Goal: Information Seeking & Learning: Learn about a topic

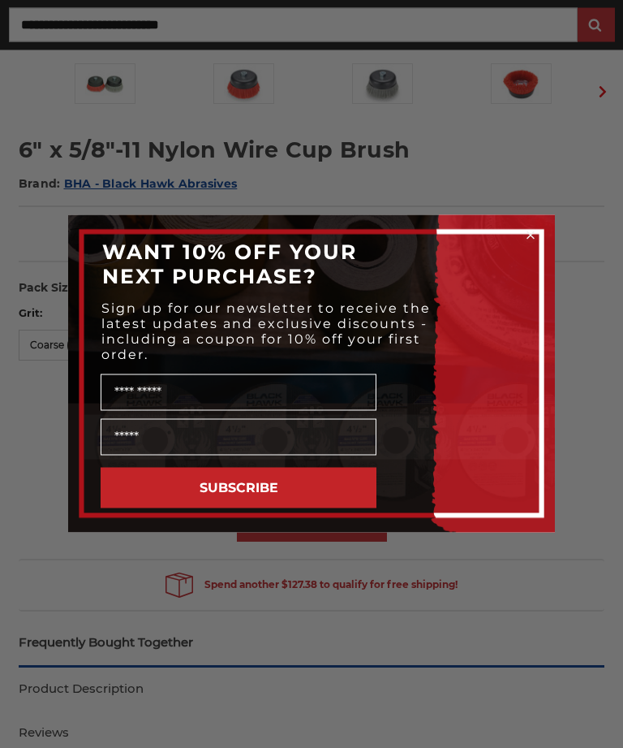
scroll to position [472, 0]
click at [536, 244] on circle "Close dialog" at bounding box center [531, 235] width 15 height 15
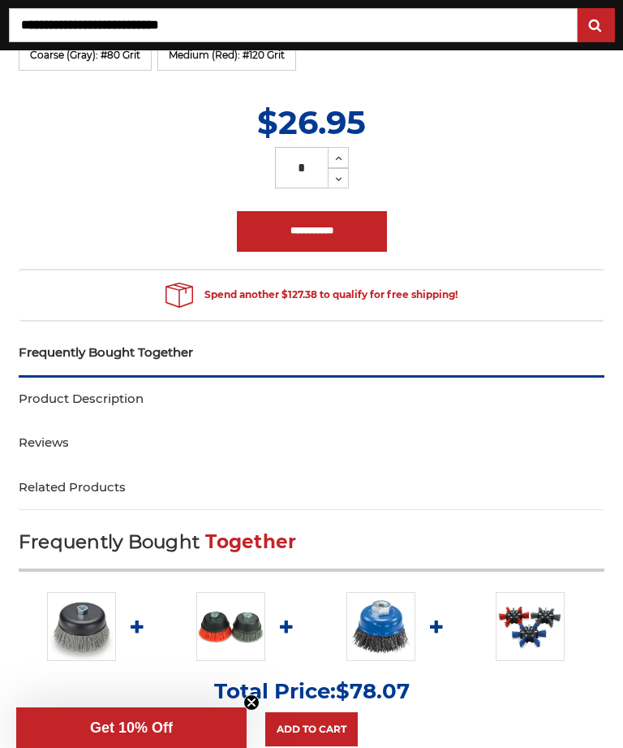
scroll to position [764, 0]
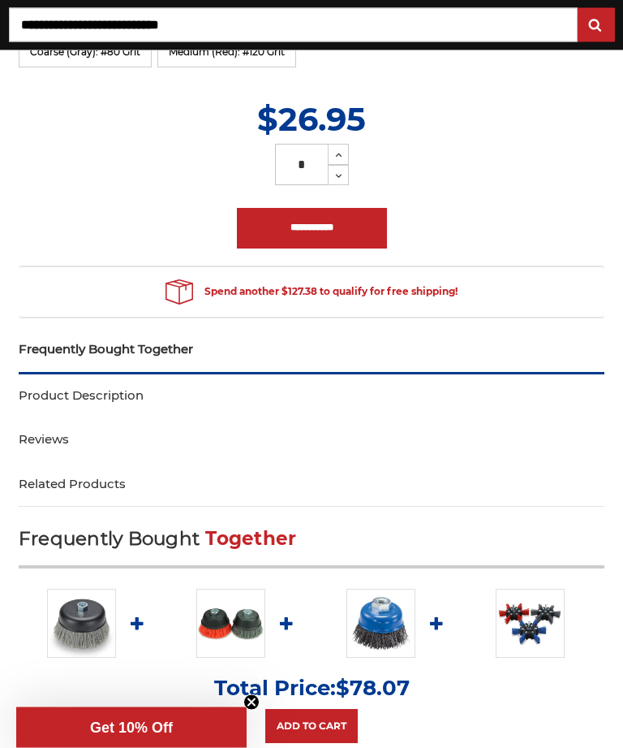
click at [75, 394] on link "Product Description" at bounding box center [312, 396] width 586 height 45
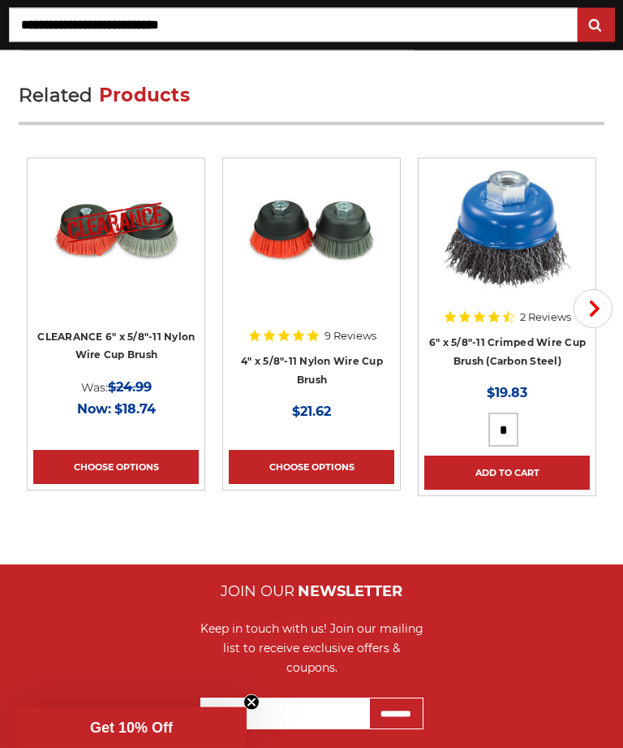
scroll to position [5638, 0]
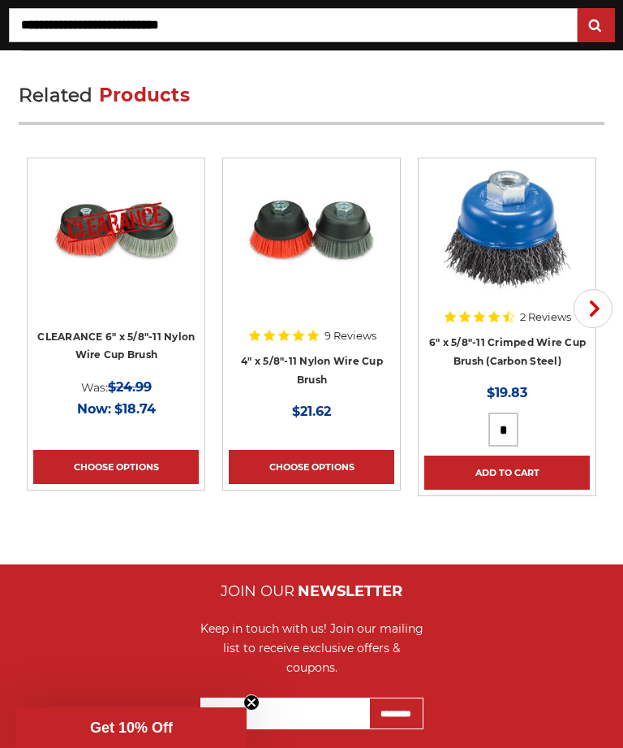
click at [586, 317] on span "button" at bounding box center [593, 308] width 19 height 16
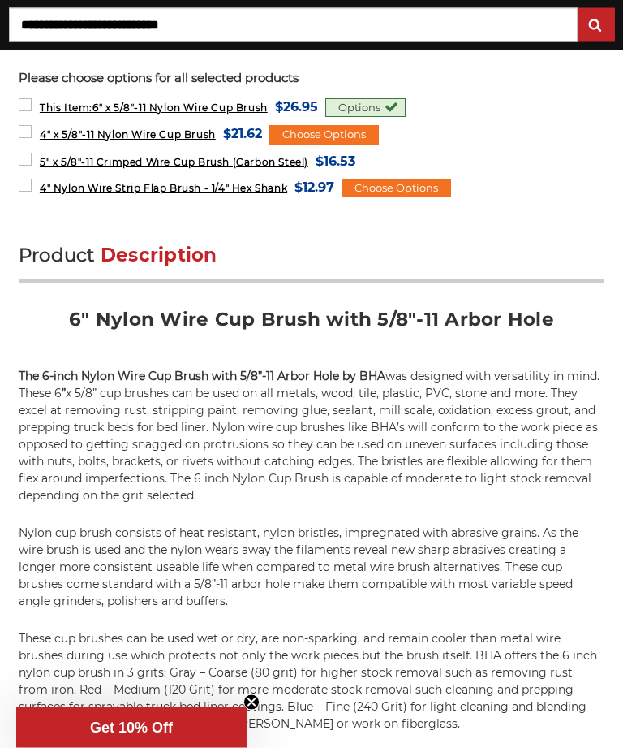
scroll to position [1469, 0]
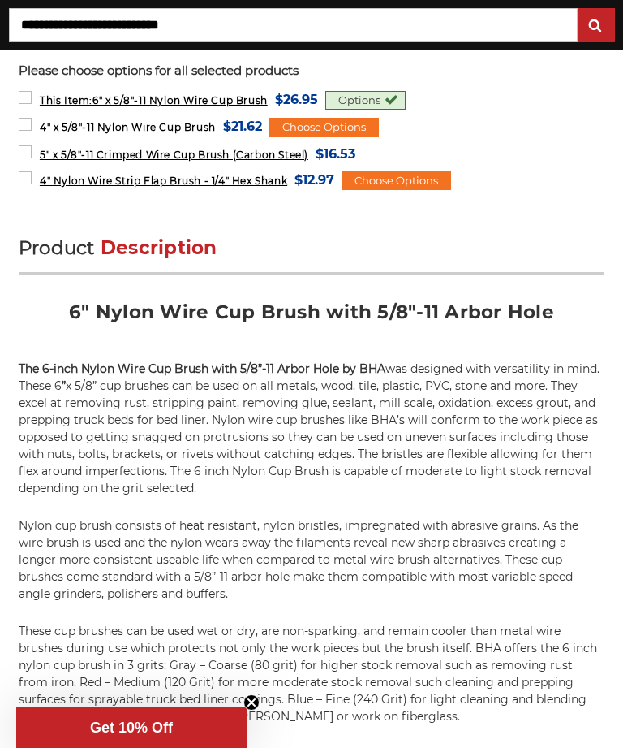
click at [147, 240] on span "Description" at bounding box center [159, 247] width 117 height 23
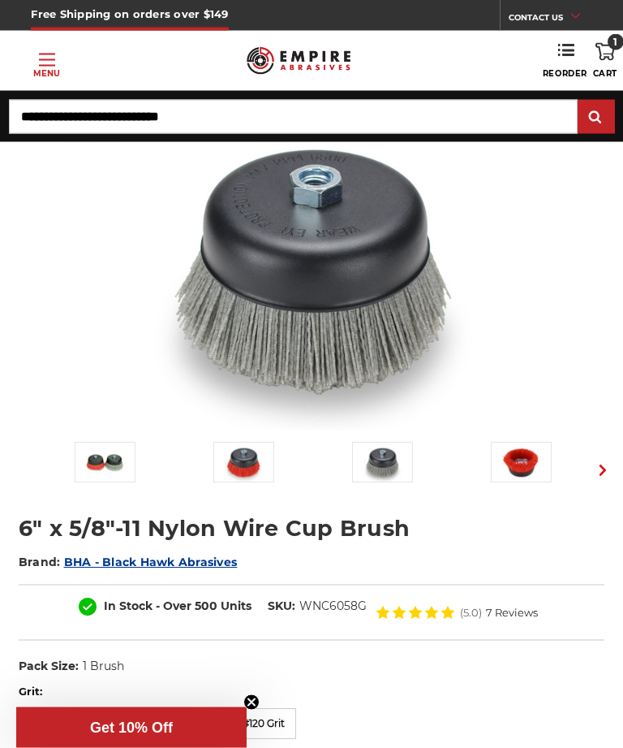
scroll to position [0, 0]
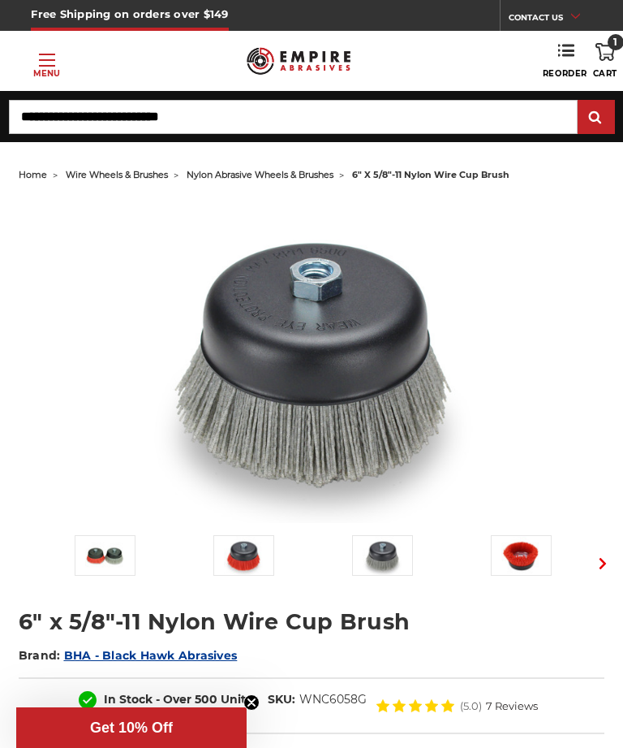
click at [596, 571] on button "Next" at bounding box center [602, 563] width 35 height 39
click at [594, 565] on button "Next" at bounding box center [602, 563] width 35 height 39
click at [593, 561] on button "Next" at bounding box center [602, 563] width 35 height 39
click at [597, 563] on icon "button" at bounding box center [602, 563] width 11 height 11
click at [593, 561] on button "Next" at bounding box center [602, 563] width 35 height 39
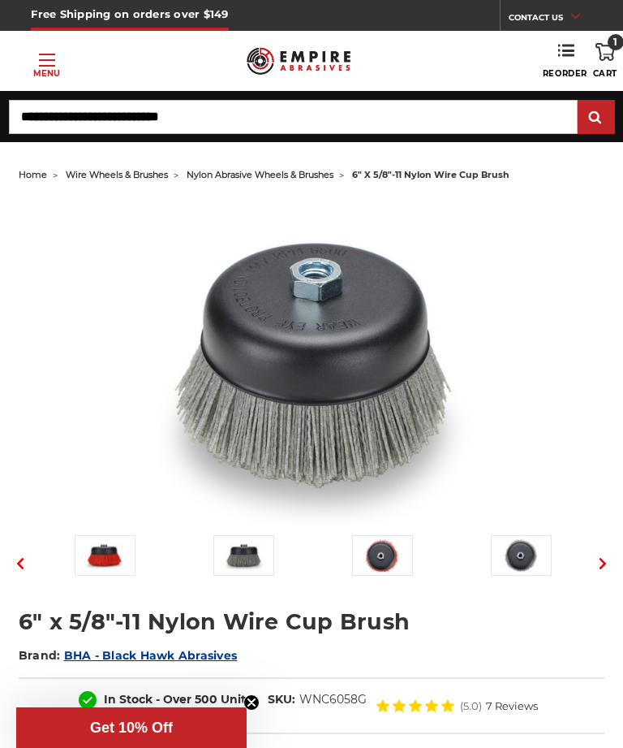
click at [599, 561] on icon "button" at bounding box center [602, 563] width 11 height 11
click at [593, 561] on button "Next" at bounding box center [602, 563] width 35 height 39
click at [5, 567] on button "Previous" at bounding box center [20, 563] width 35 height 39
click at [7, 558] on button "Previous" at bounding box center [20, 563] width 35 height 39
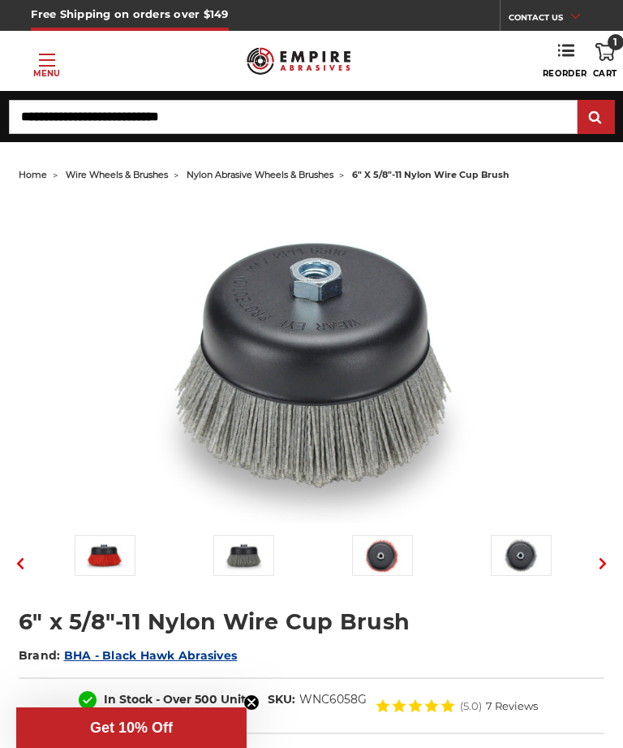
click at [11, 567] on button "Previous" at bounding box center [20, 563] width 35 height 39
click at [15, 563] on icon "button" at bounding box center [20, 563] width 11 height 11
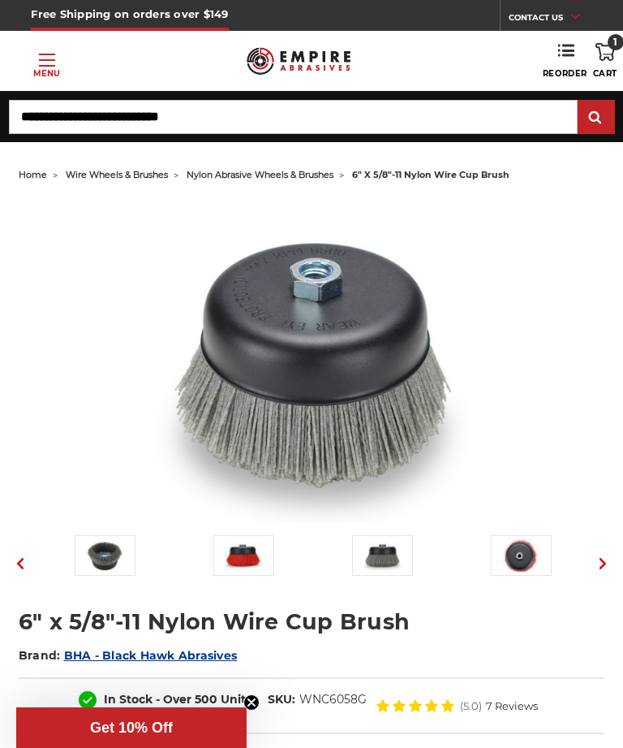
click at [5, 556] on button "Previous" at bounding box center [20, 563] width 35 height 39
click at [3, 567] on button "Previous" at bounding box center [20, 563] width 35 height 39
click at [4, 559] on button "Previous" at bounding box center [20, 563] width 35 height 39
click at [15, 564] on icon "button" at bounding box center [20, 563] width 11 height 11
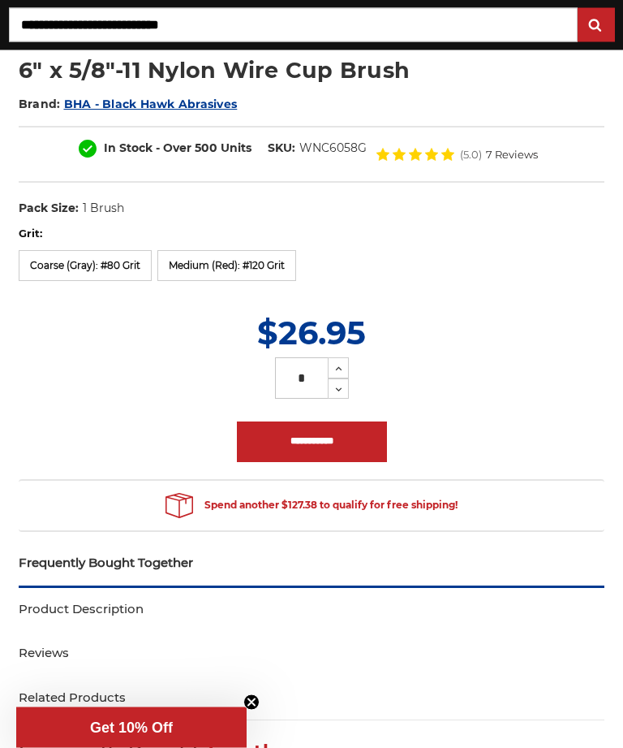
scroll to position [552, 0]
